Goal: Task Accomplishment & Management: Complete application form

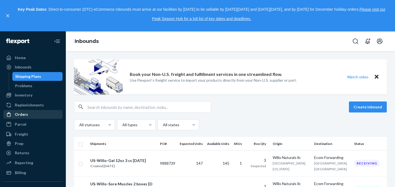
click at [24, 114] on div "Orders" at bounding box center [21, 113] width 13 height 5
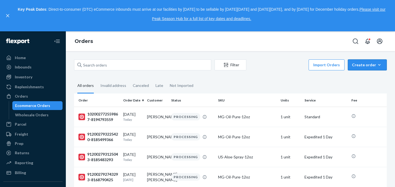
click at [367, 62] on div "Create order" at bounding box center [367, 64] width 31 height 5
click at [365, 77] on span "Ecommerce order" at bounding box center [371, 78] width 34 height 4
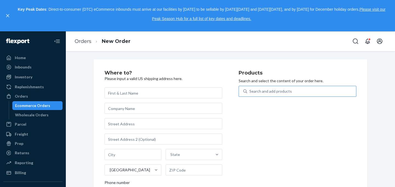
click at [264, 94] on div "Search and add products" at bounding box center [270, 90] width 43 height 5
click at [250, 94] on input "Search and add products" at bounding box center [249, 90] width 1 height 5
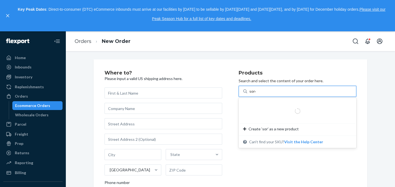
type input "sore"
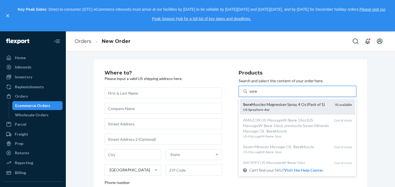
click at [258, 107] on div "US-SpraySore-4oz" at bounding box center [286, 109] width 87 height 5
click at [258, 94] on input "sore" at bounding box center [253, 90] width 9 height 5
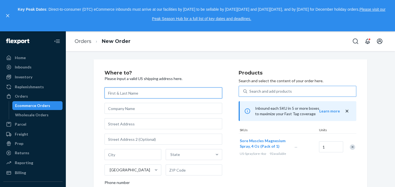
click at [131, 95] on input "text" at bounding box center [164, 92] width 118 height 11
paste input "[PERSON_NAME]"
type input "[PERSON_NAME]"
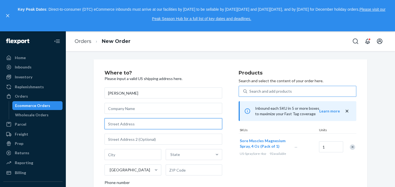
click at [121, 123] on input "text" at bounding box center [164, 123] width 118 height 11
paste input "[STREET_ADDRESS]"
type input "[STREET_ADDRESS]"
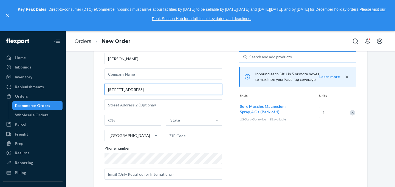
scroll to position [39, 0]
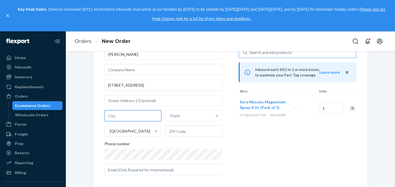
click at [124, 117] on input "text" at bounding box center [133, 115] width 57 height 11
paste input "[GEOGRAPHIC_DATA]"
type input "[GEOGRAPHIC_DATA]"
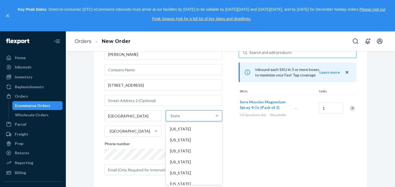
click at [176, 116] on div "State" at bounding box center [175, 115] width 10 height 5
click at [171, 116] on input "option [US_STATE] focused, 1 of 59. 59 results available. Use Up and Down to ch…" at bounding box center [170, 115] width 1 height 5
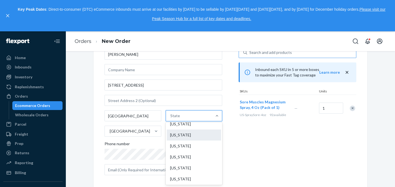
click at [186, 139] on div "[US_STATE]" at bounding box center [194, 134] width 55 height 11
click at [171, 118] on input "option [US_STATE] focused, 19 of 59. 59 results available. Use Up and Down to c…" at bounding box center [170, 115] width 1 height 5
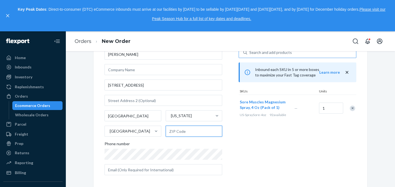
click at [177, 130] on input "text" at bounding box center [194, 130] width 57 height 11
paste input "66502"
type input "66502"
click at [254, 153] on div "Products Search and select the content of your order here. Search and add produ…" at bounding box center [298, 106] width 118 height 148
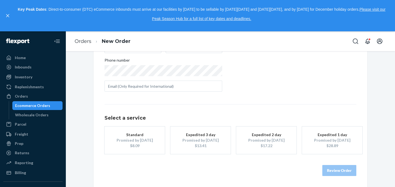
click at [137, 132] on div "Standard" at bounding box center [135, 134] width 44 height 5
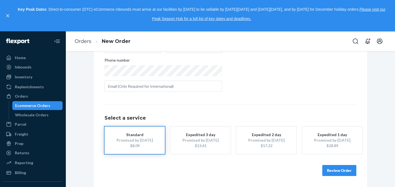
click at [337, 165] on button "Review Order" at bounding box center [339, 170] width 34 height 11
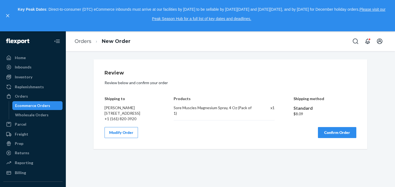
scroll to position [0, 0]
click at [334, 138] on button "Confirm Order" at bounding box center [337, 132] width 38 height 11
